Goal: Information Seeking & Learning: Learn about a topic

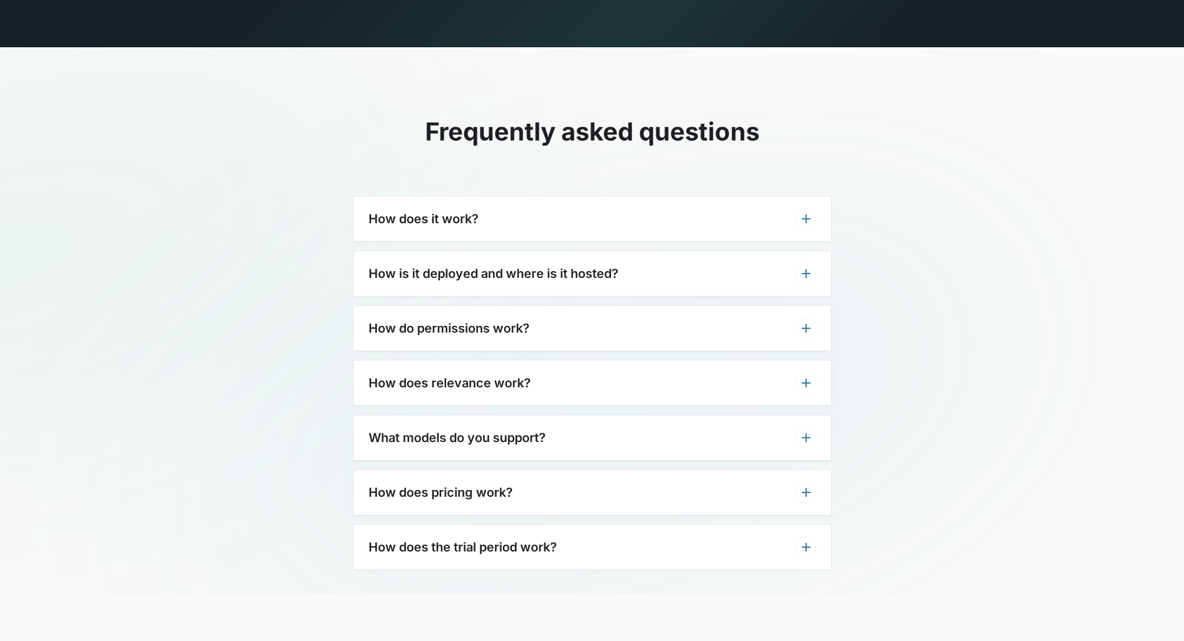
scroll to position [3761, 0]
click at [432, 211] on h3 "How does it work?" at bounding box center [424, 218] width 110 height 15
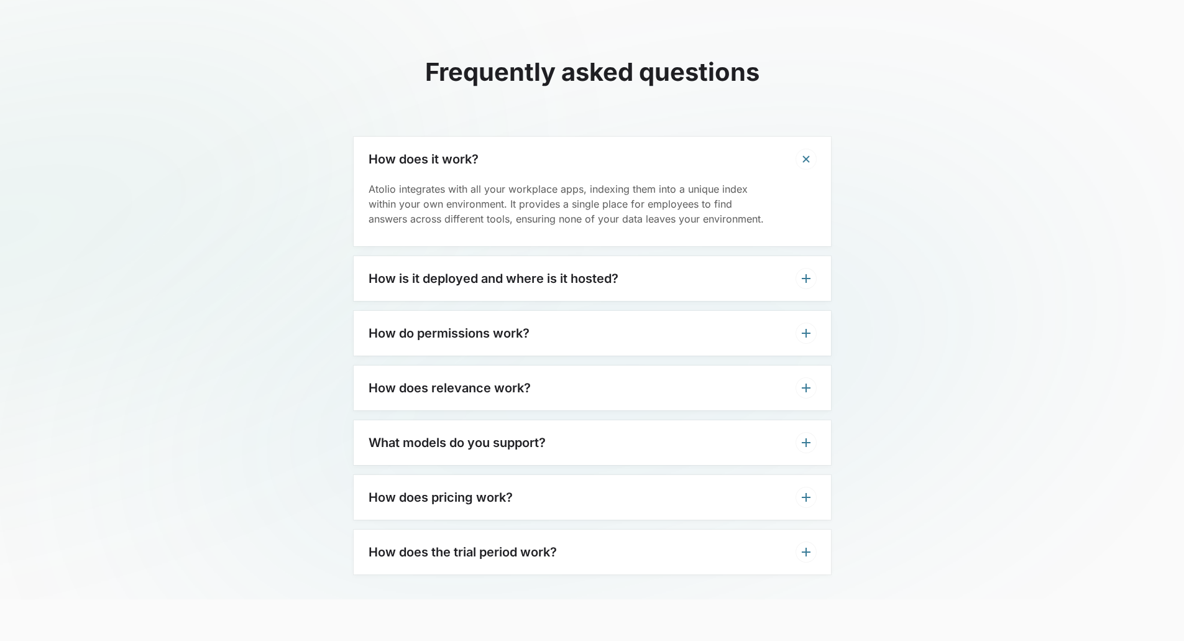
scroll to position [3820, 0]
click at [489, 270] on h3 "How is it deployed and where is it hosted?" at bounding box center [494, 277] width 250 height 15
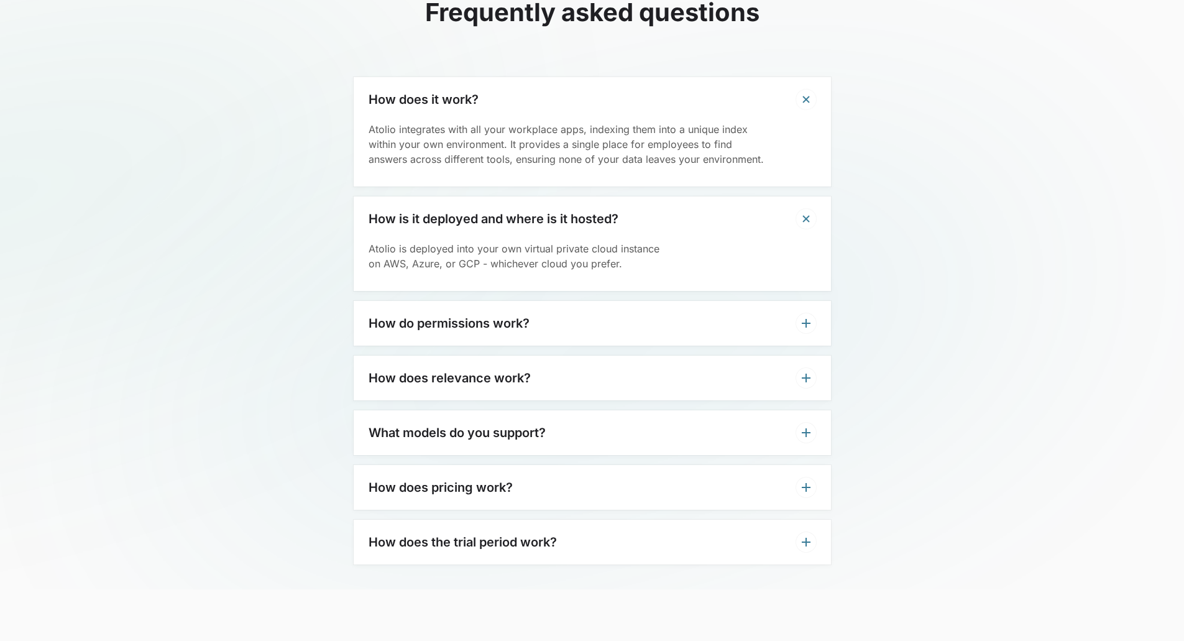
scroll to position [3881, 0]
click at [478, 315] on h3 "How do permissions work?" at bounding box center [449, 322] width 161 height 15
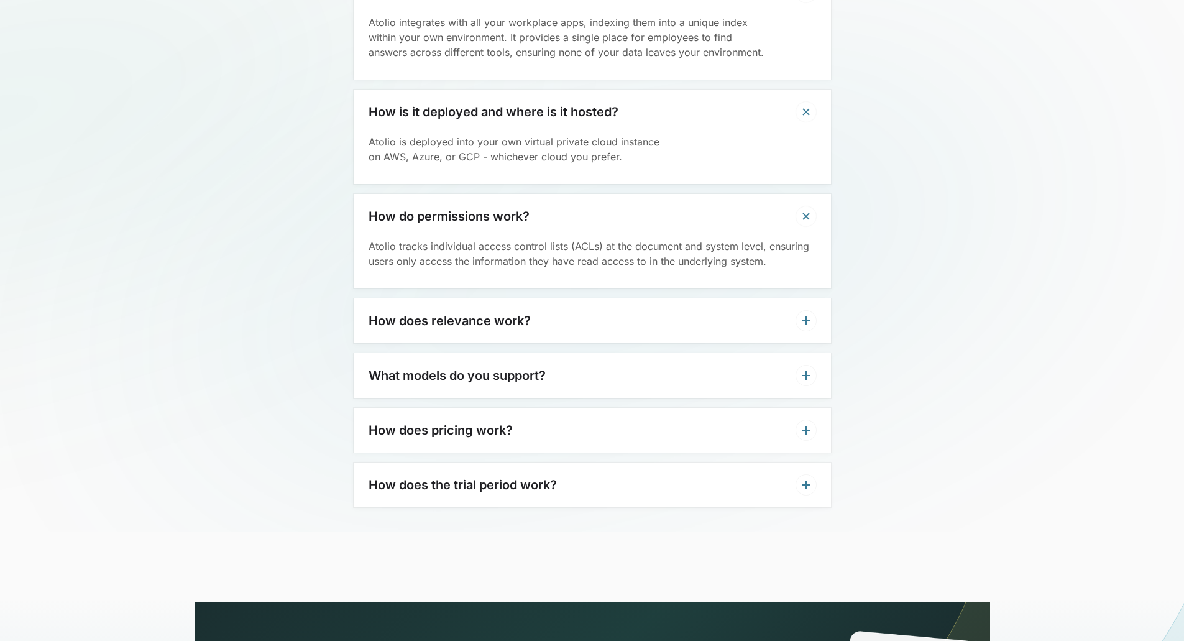
scroll to position [3987, 0]
click at [476, 302] on div "How does relevance work?" at bounding box center [593, 320] width 478 height 45
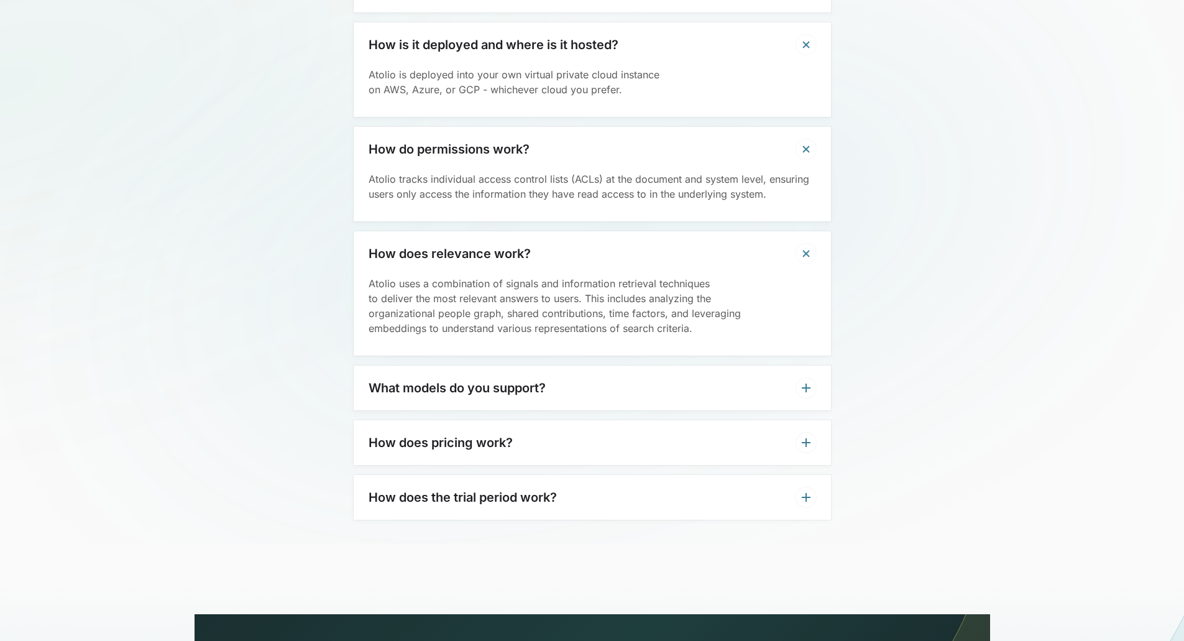
scroll to position [4066, 0]
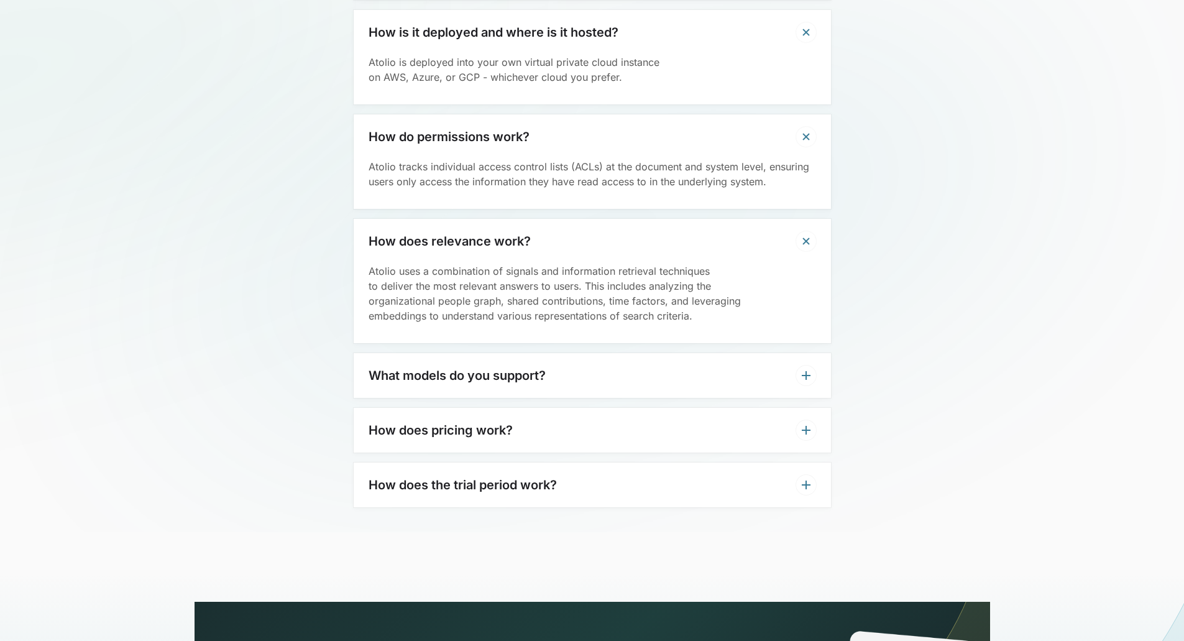
click at [476, 368] on h3 "What models do you support?" at bounding box center [457, 375] width 177 height 15
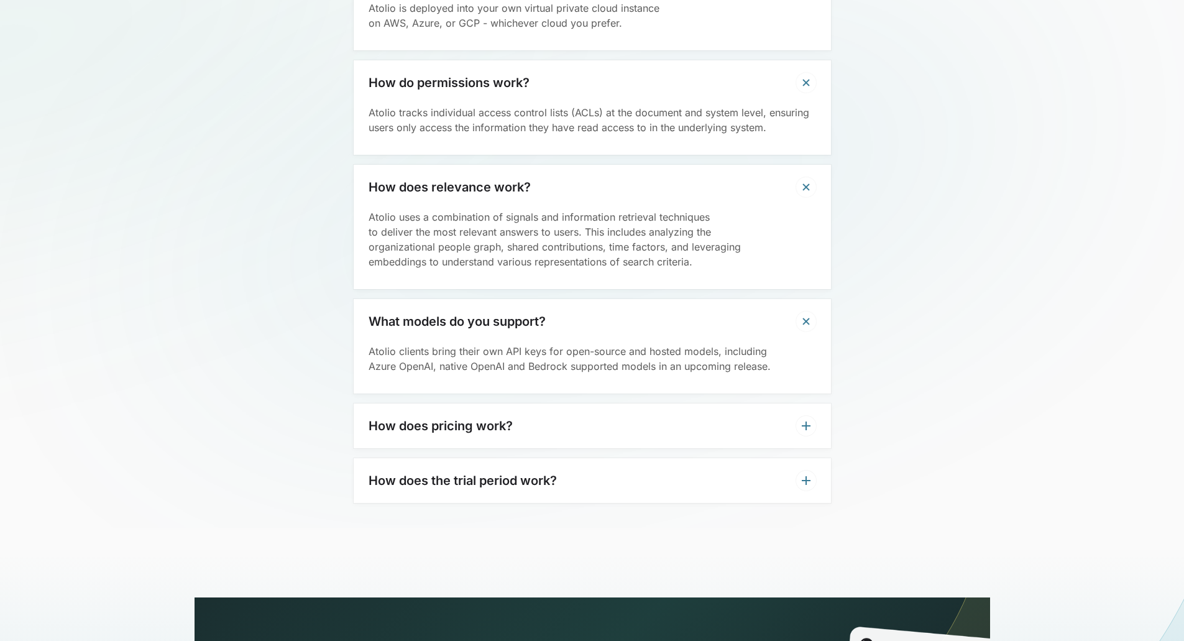
scroll to position [4121, 0]
click at [476, 403] on div "How does pricing work?" at bounding box center [593, 425] width 478 height 45
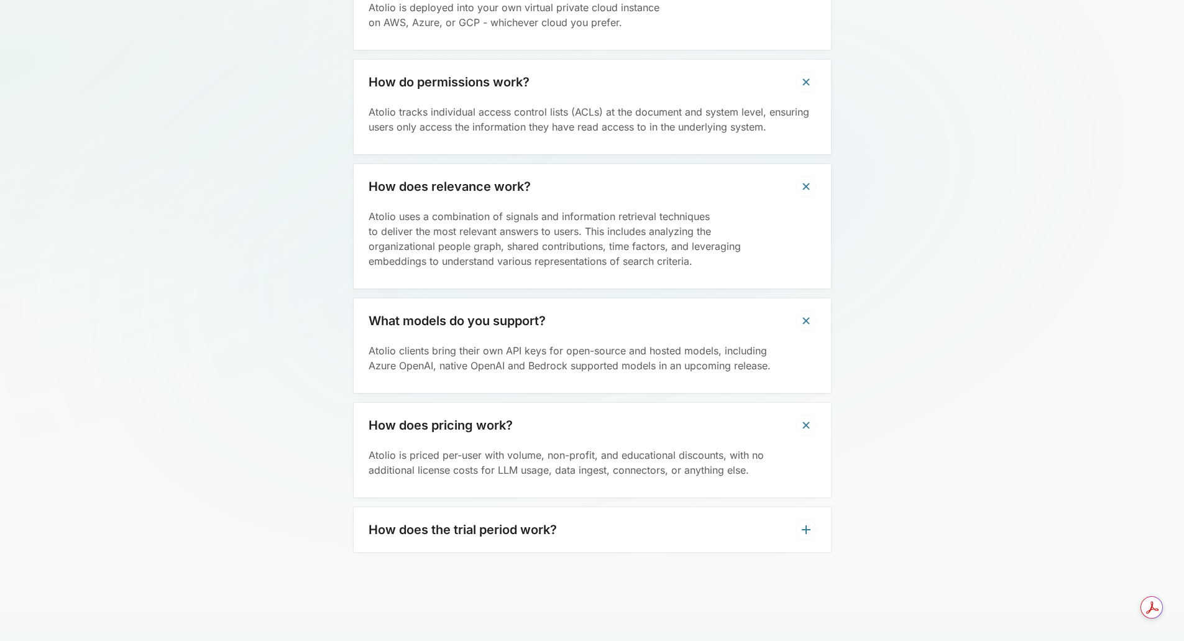
click at [477, 477] on div "How does it work? Atolio integrates with all your workplace apps, indexing them…" at bounding box center [593, 194] width 478 height 716
click at [479, 507] on div "How does the trial period work?" at bounding box center [593, 529] width 478 height 45
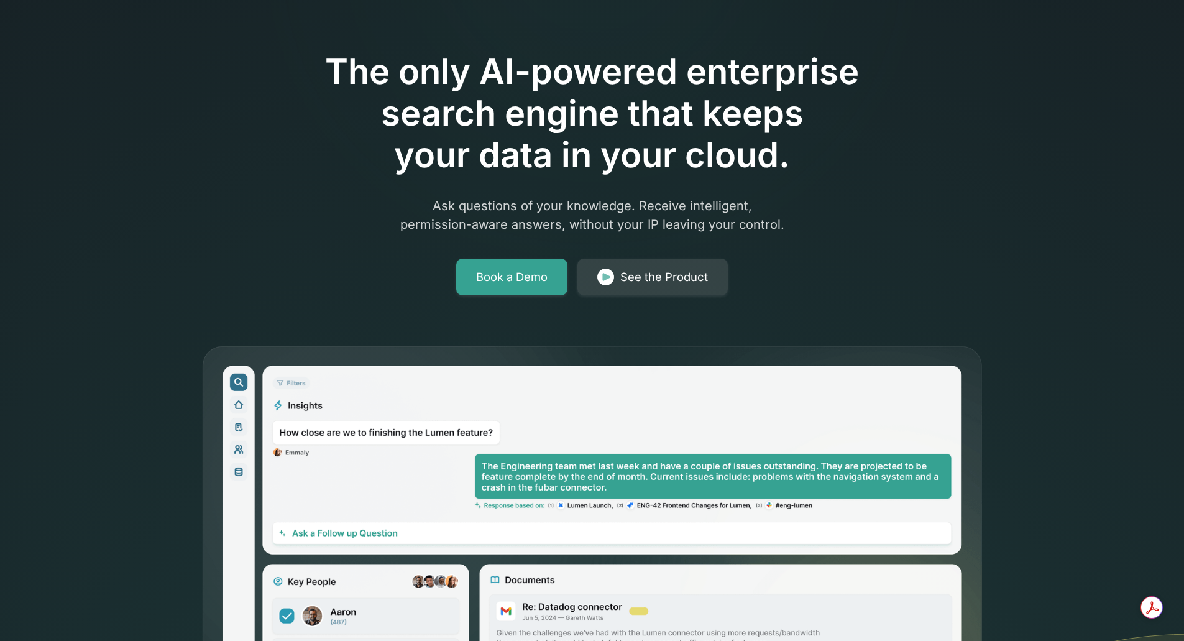
scroll to position [0, 0]
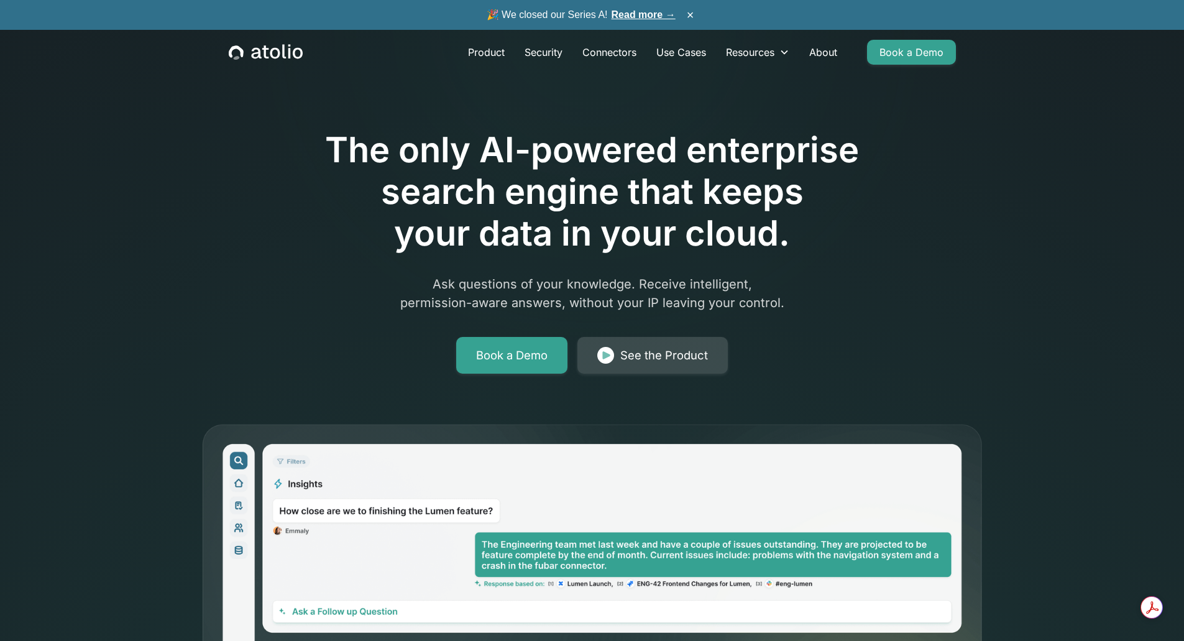
click at [617, 358] on link "See the Product" at bounding box center [653, 355] width 150 height 37
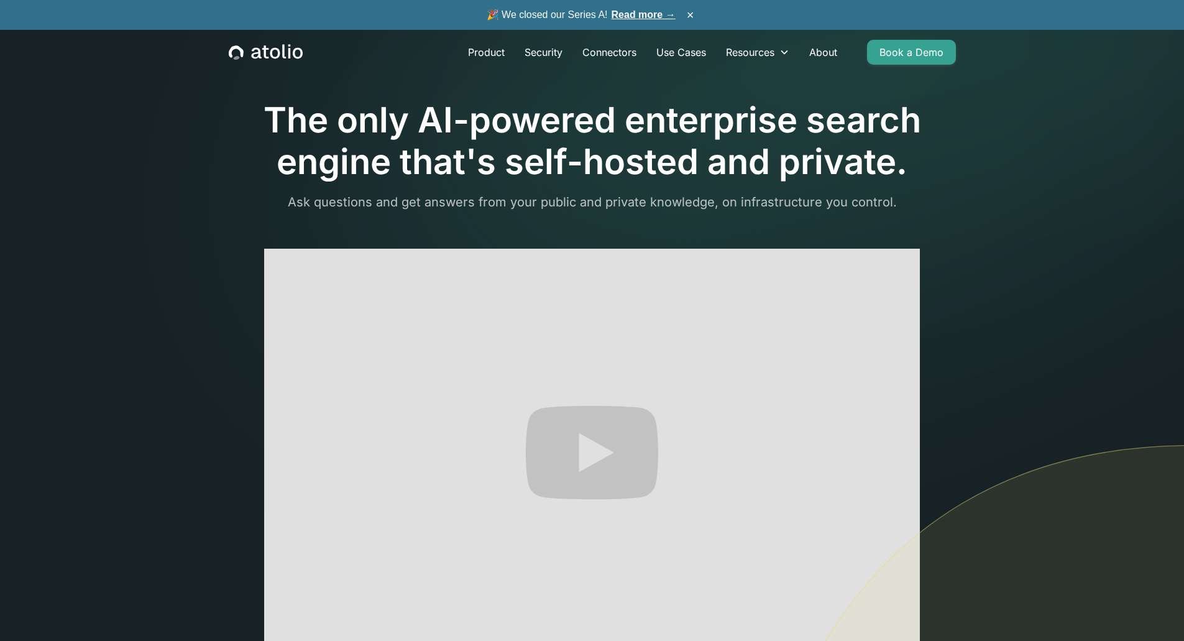
click at [627, 22] on div "🎉 We closed our Series A! Read more → ×" at bounding box center [592, 15] width 1184 height 30
click at [627, 15] on link "Read more →" at bounding box center [644, 14] width 64 height 11
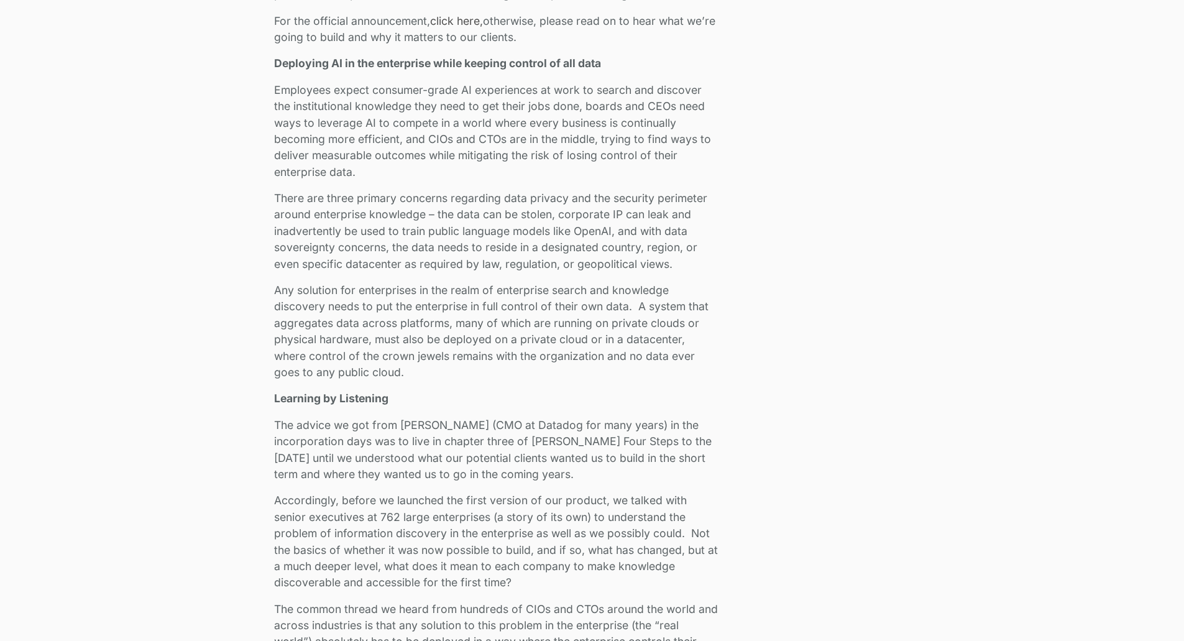
scroll to position [800, 0]
